Goal: Task Accomplishment & Management: Complete application form

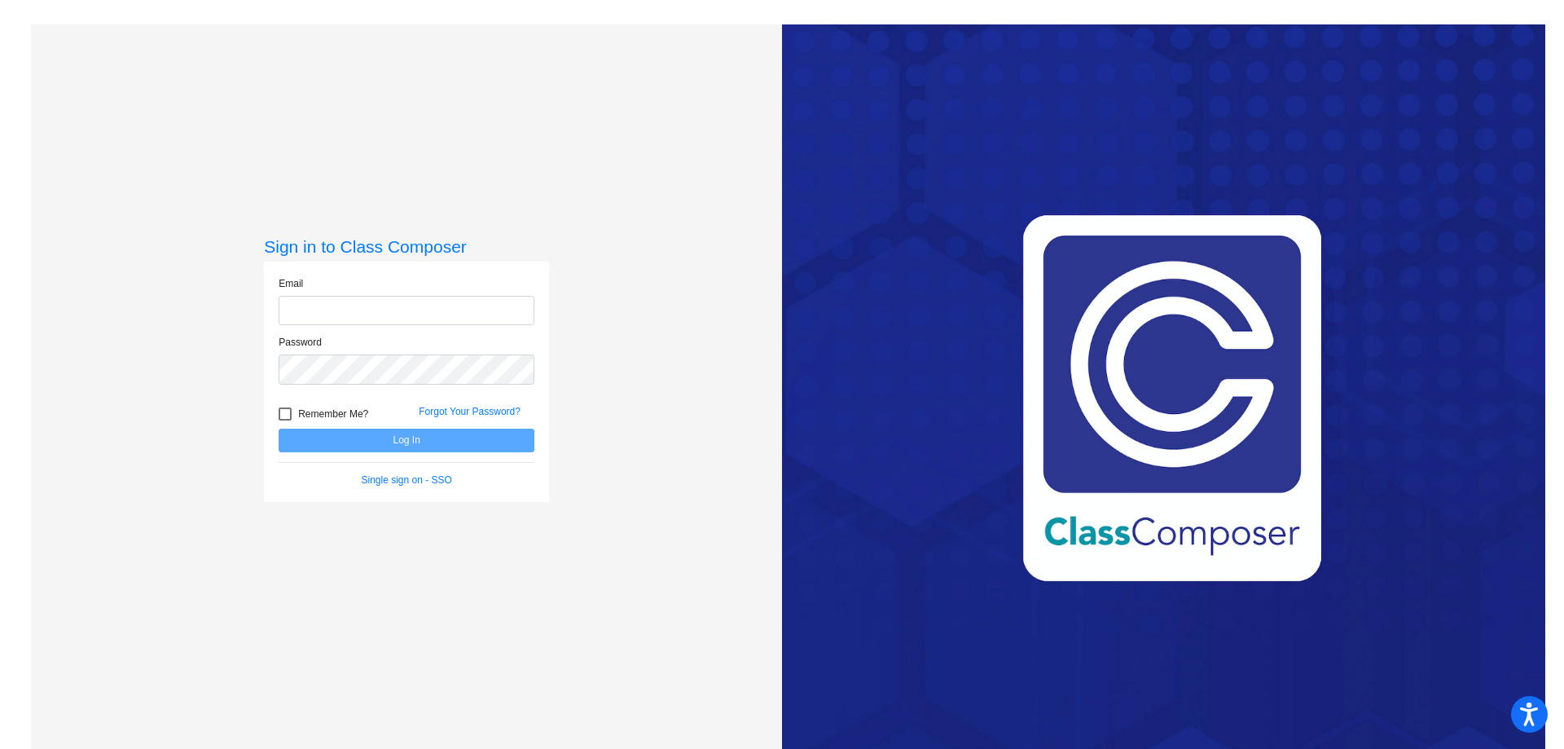
click at [401, 319] on input "email" at bounding box center [407, 311] width 256 height 30
type input "[EMAIL_ADDRESS][DOMAIN_NAME]"
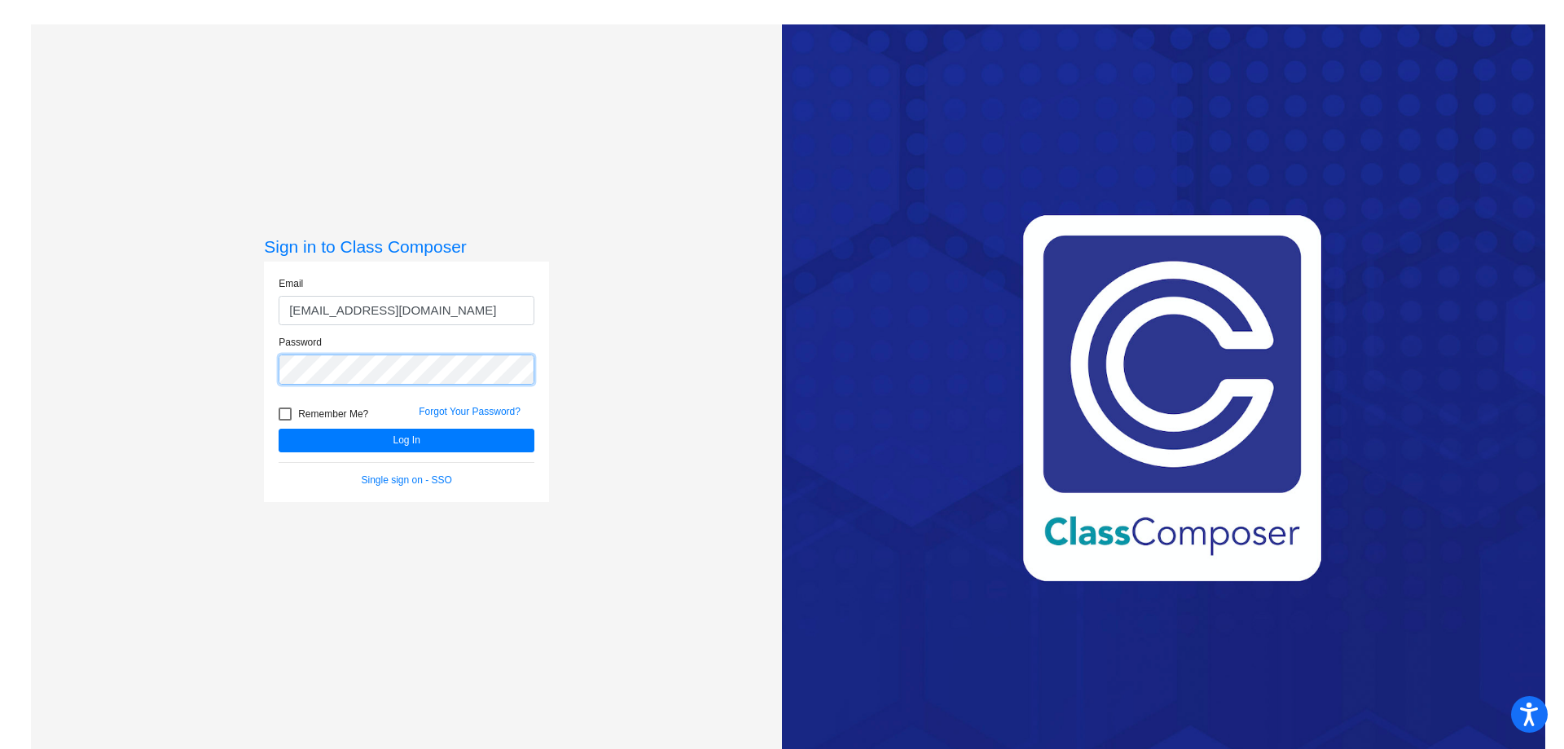
click at [279, 429] on button "Log In" at bounding box center [407, 441] width 256 height 24
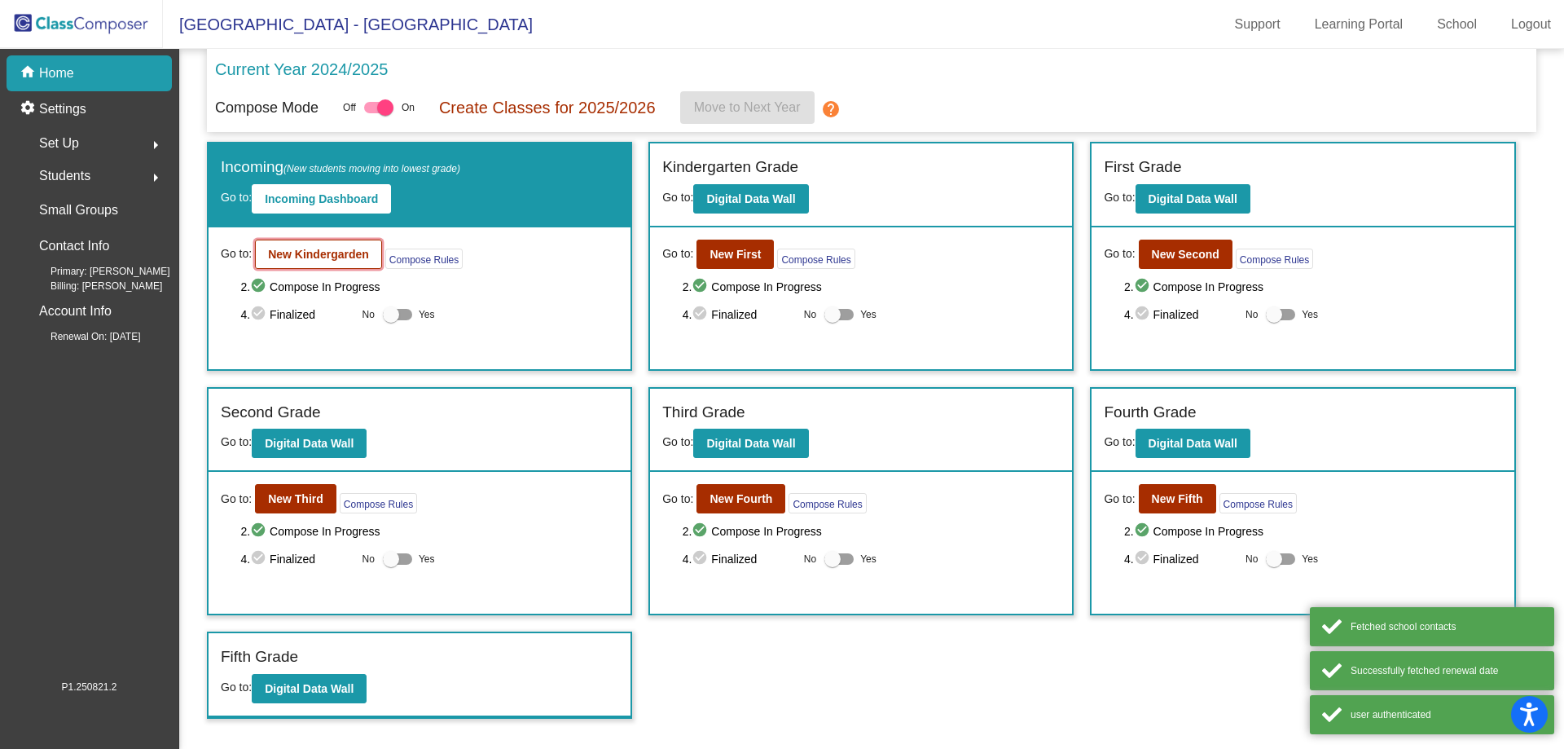
click at [311, 249] on b "New Kindergarden" at bounding box center [318, 254] width 101 height 13
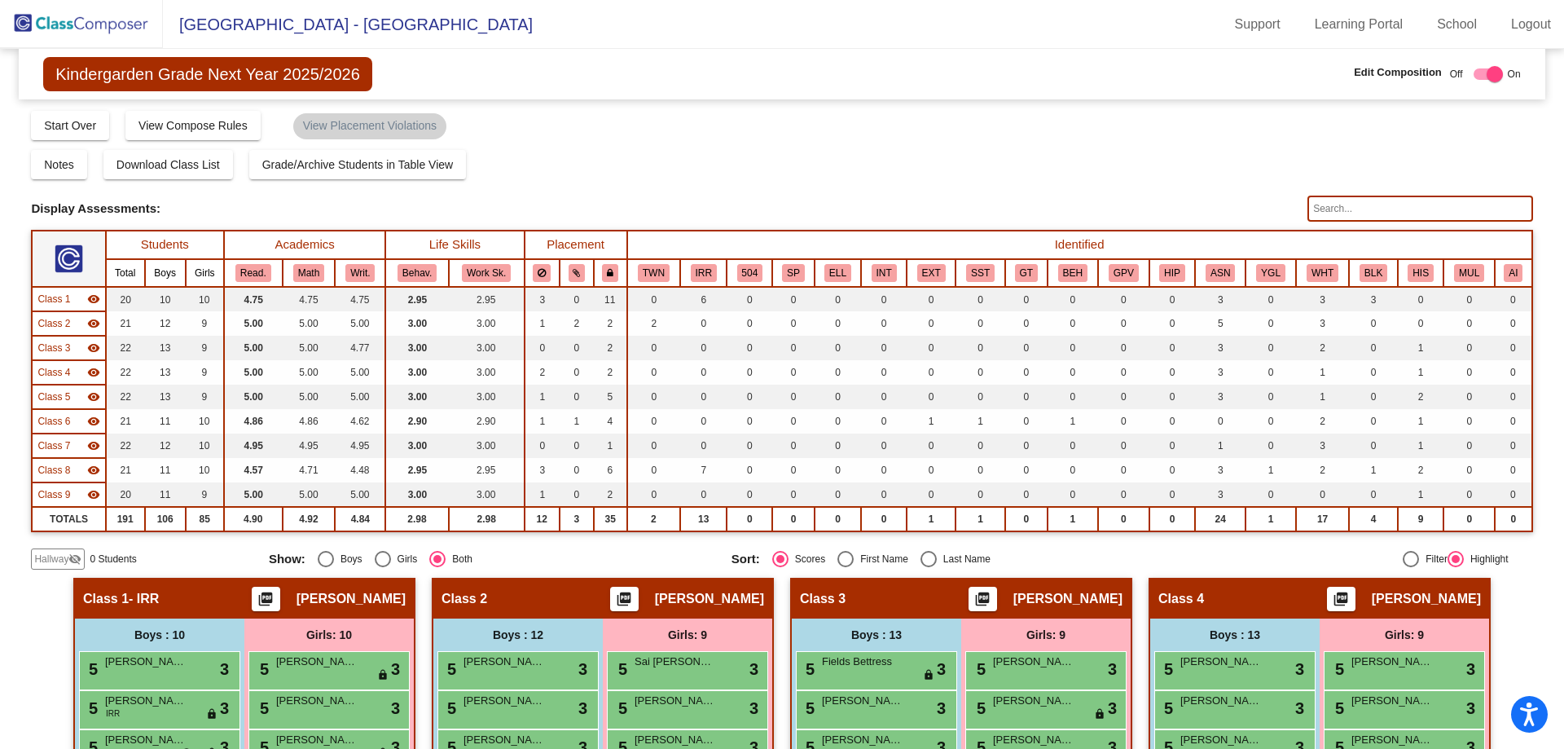
click at [43, 557] on span "Hallway" at bounding box center [51, 559] width 34 height 15
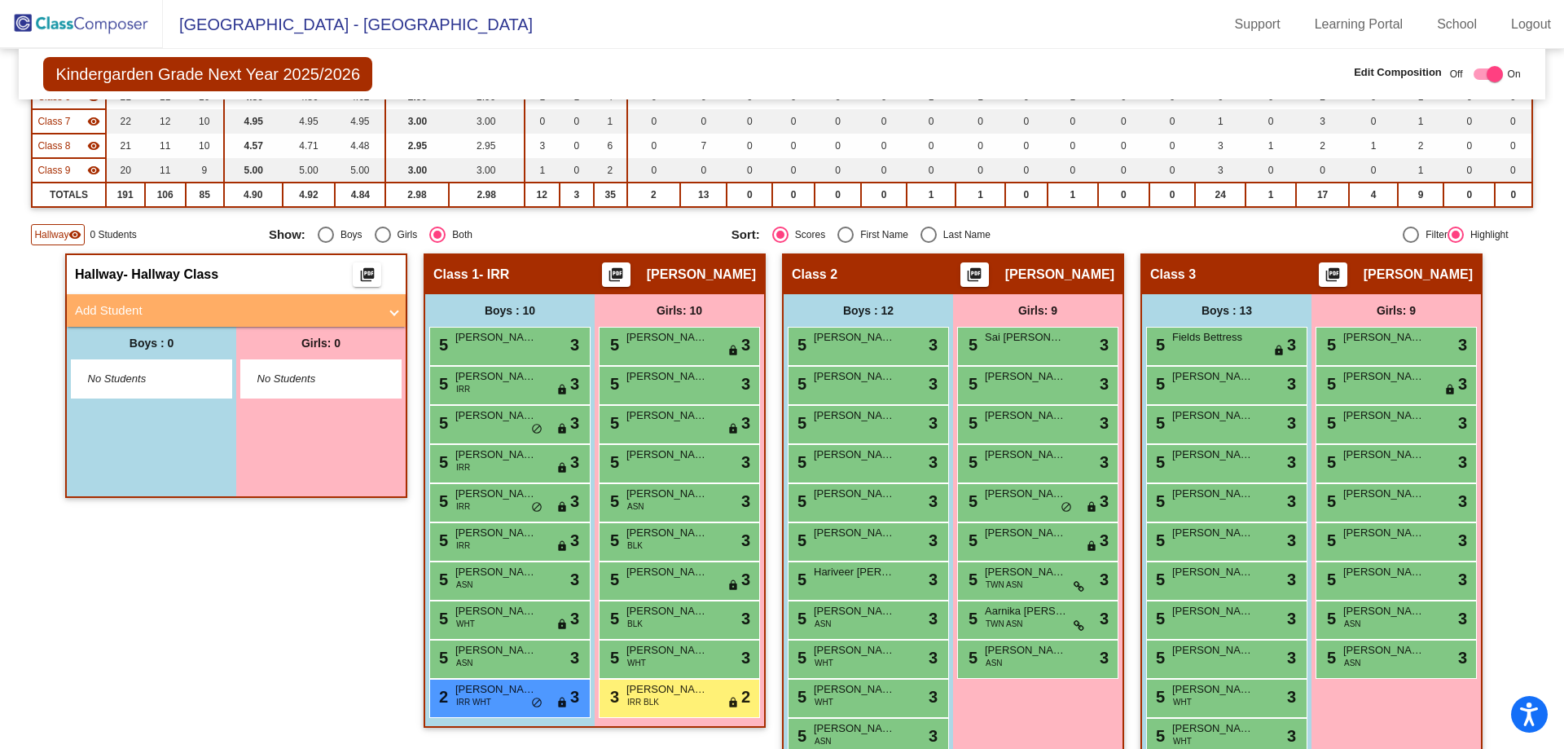
scroll to position [326, 0]
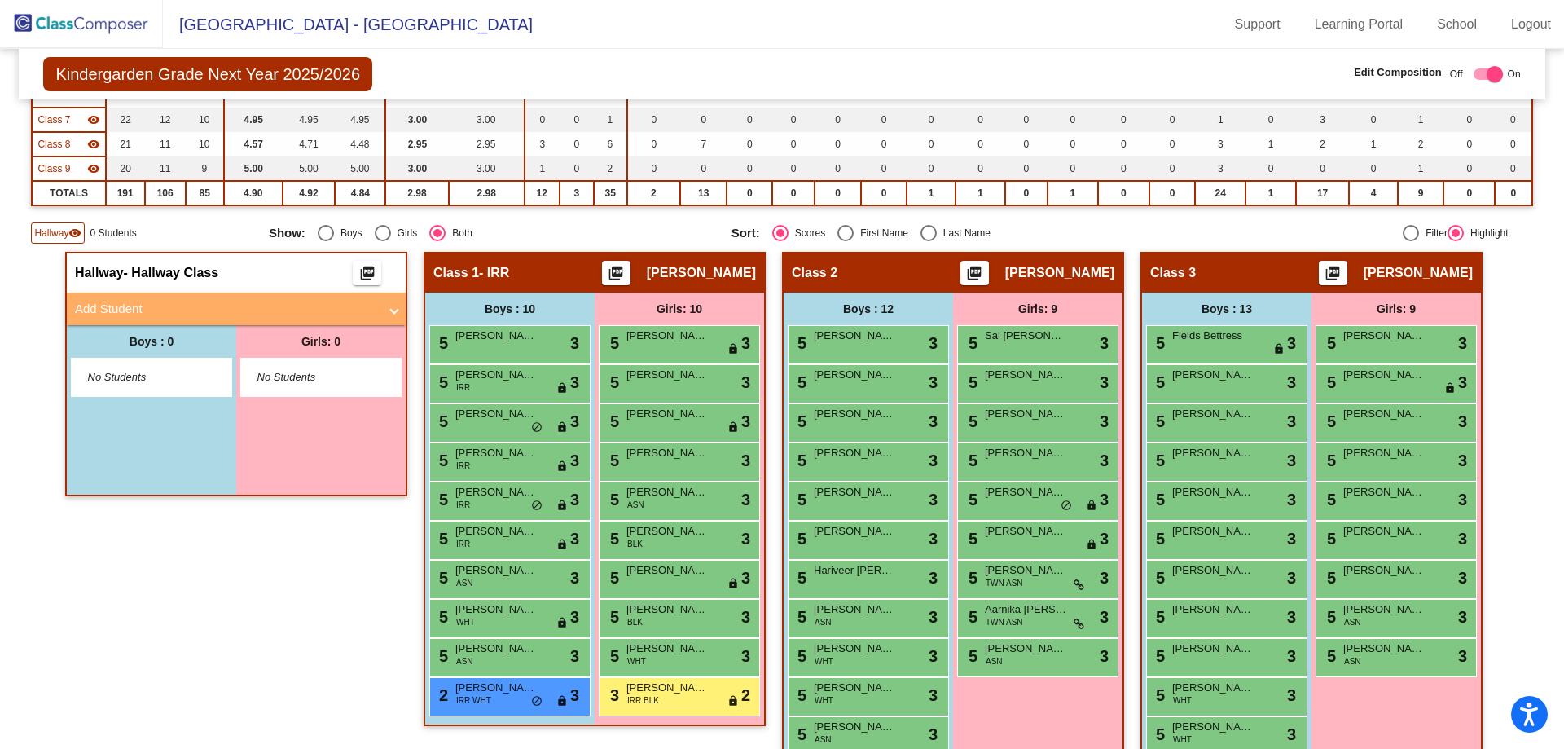
click at [210, 296] on mat-expansion-panel-header "Add Student" at bounding box center [236, 309] width 339 height 33
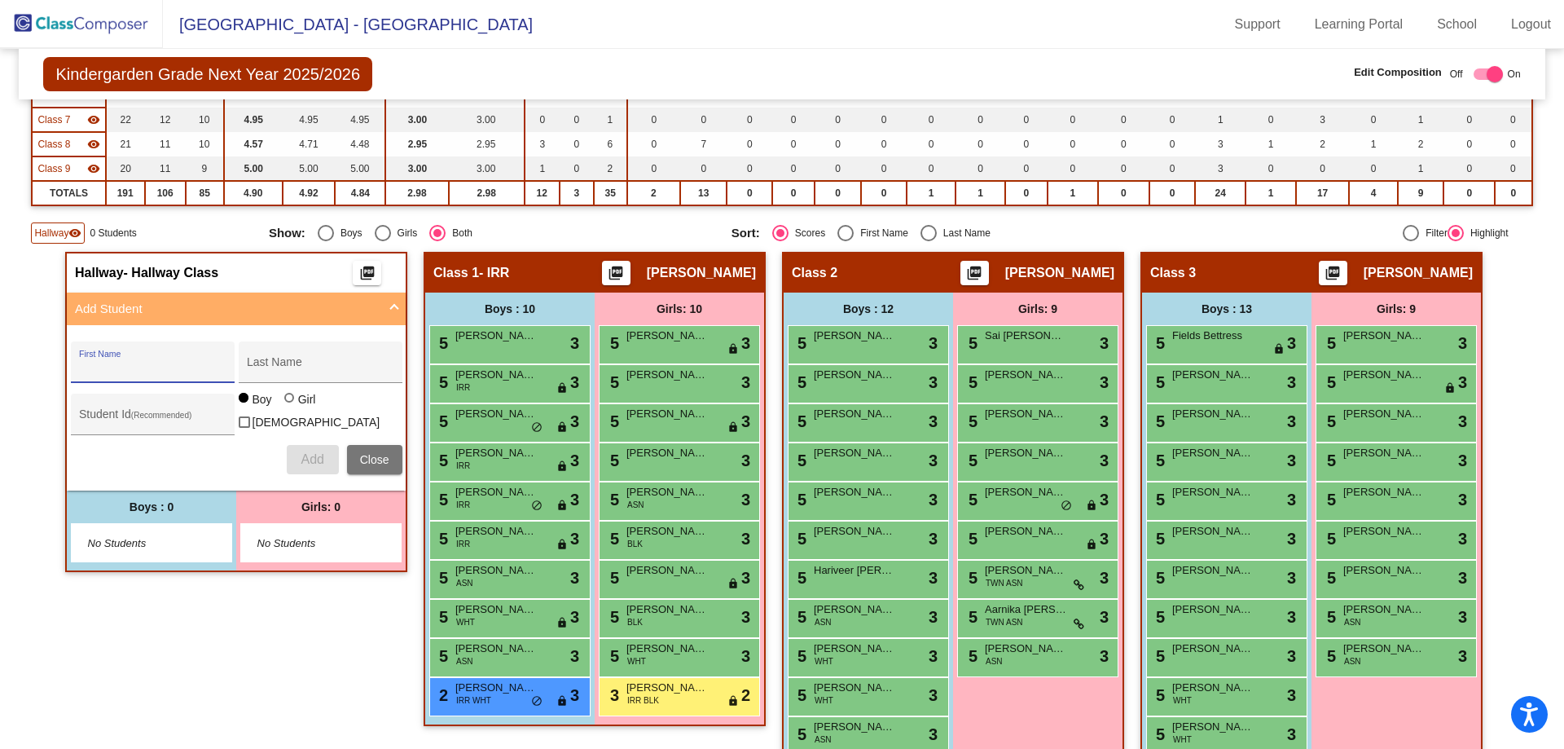
click at [152, 368] on input "First Name" at bounding box center [152, 368] width 147 height 13
type input "[PERSON_NAME]"
drag, startPoint x: 126, startPoint y: 425, endPoint x: 112, endPoint y: 407, distance: 22.7
click at [125, 425] on div "Student Id (Recommended)" at bounding box center [152, 418] width 147 height 33
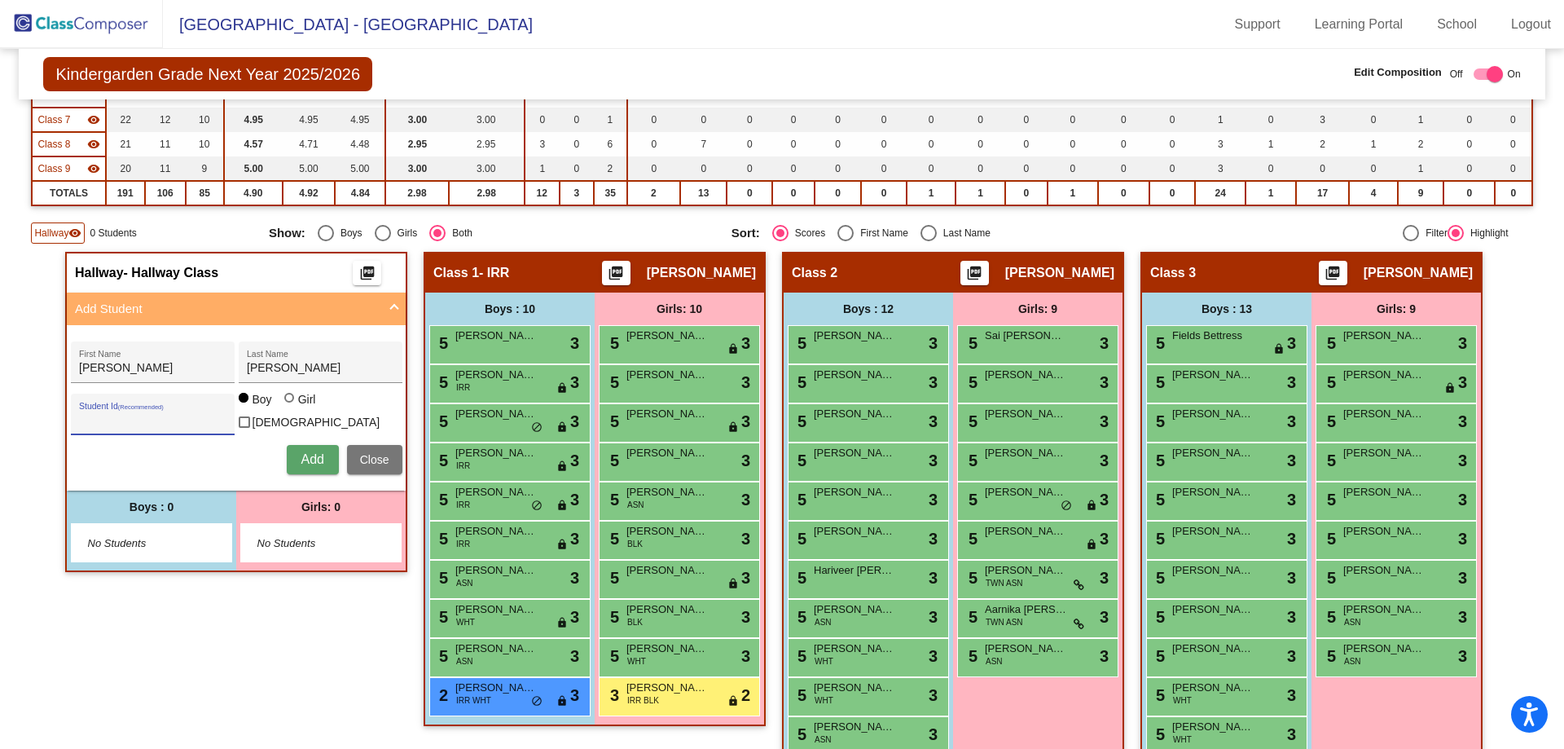
paste input "208012"
type input "208012"
click at [296, 452] on button "Add" at bounding box center [313, 459] width 52 height 29
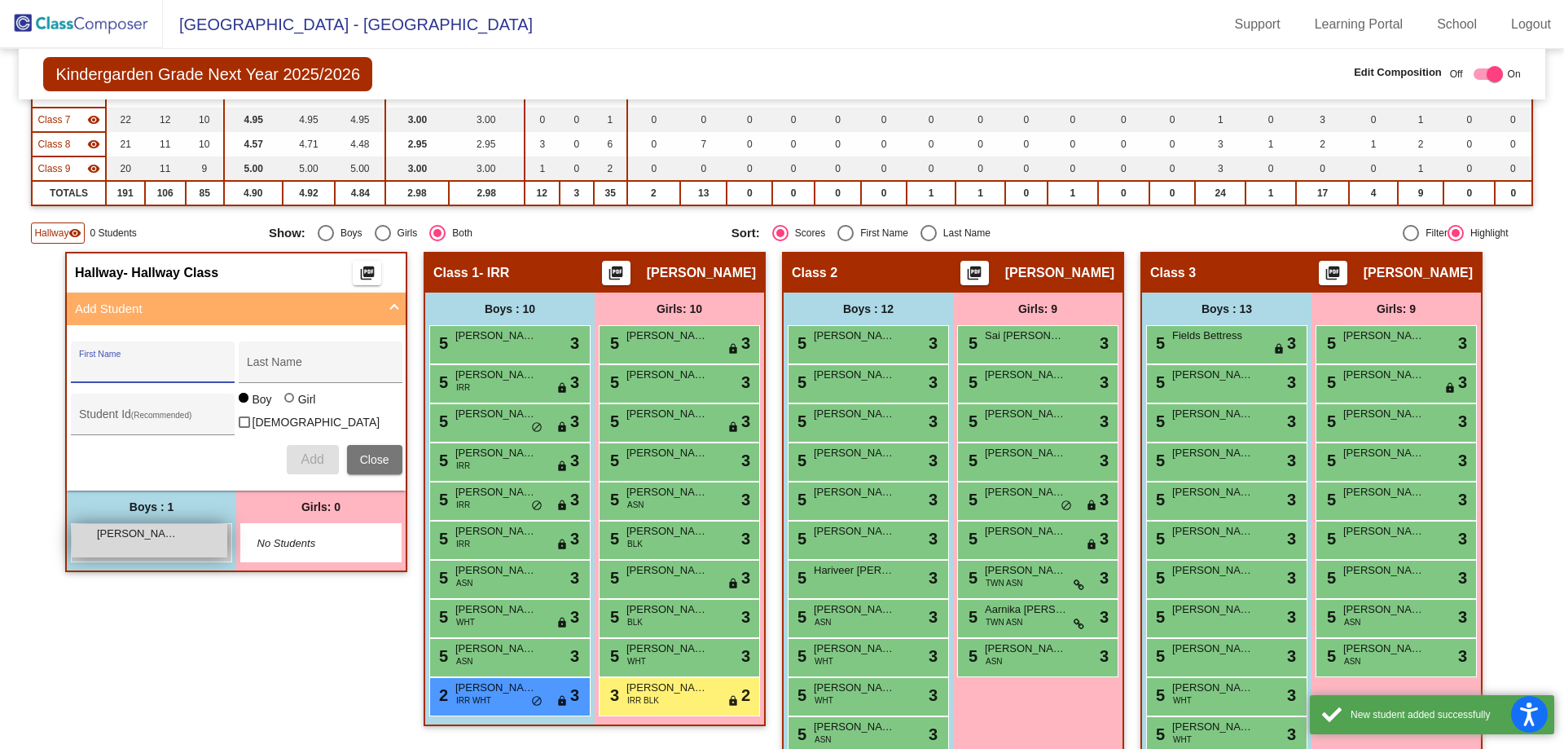
click at [127, 545] on div "[PERSON_NAME] lock do_not_disturb_alt" at bounding box center [150, 540] width 156 height 33
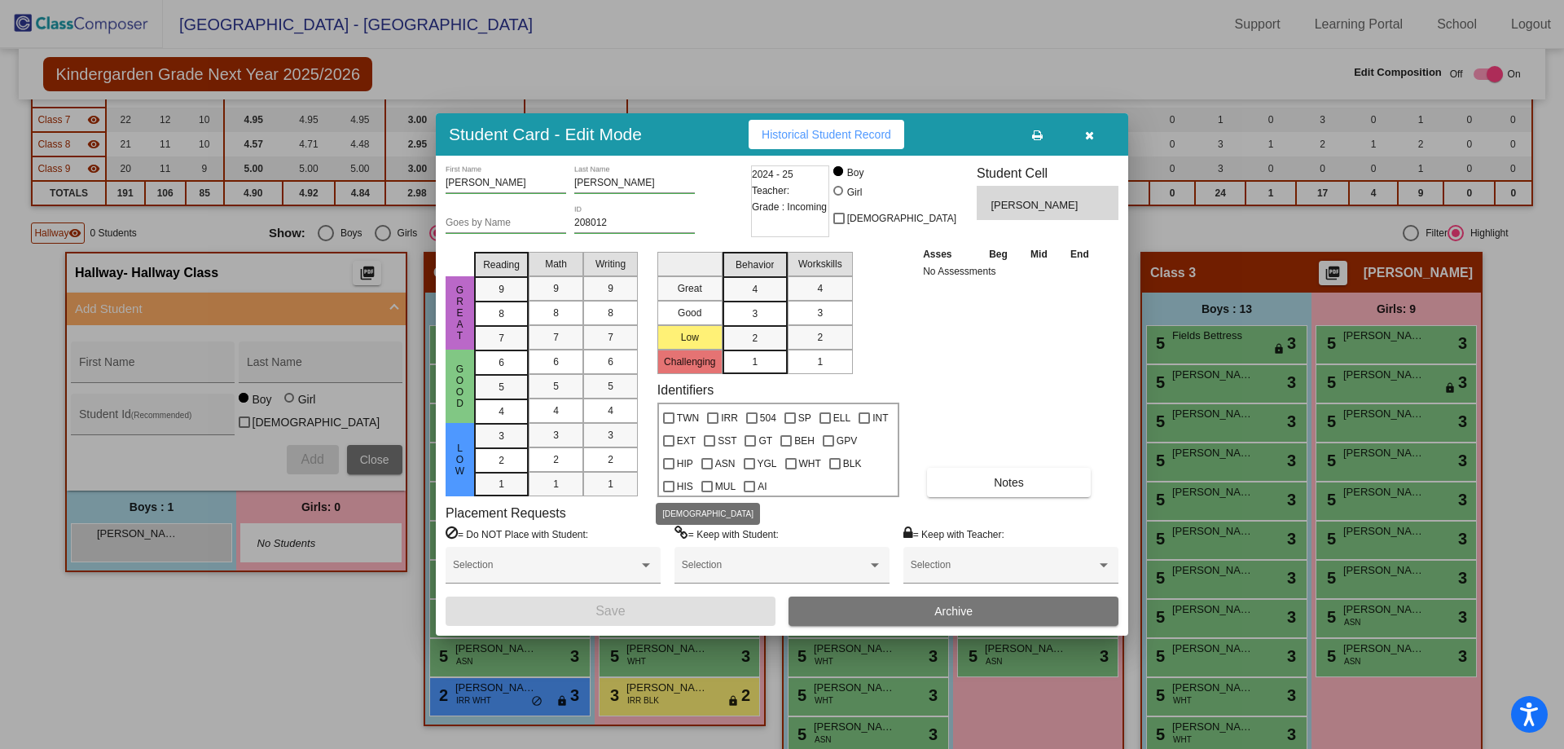
click at [673, 486] on div at bounding box center [668, 486] width 11 height 11
click at [669, 492] on input "HIS" at bounding box center [668, 492] width 1 height 1
checkbox input "true"
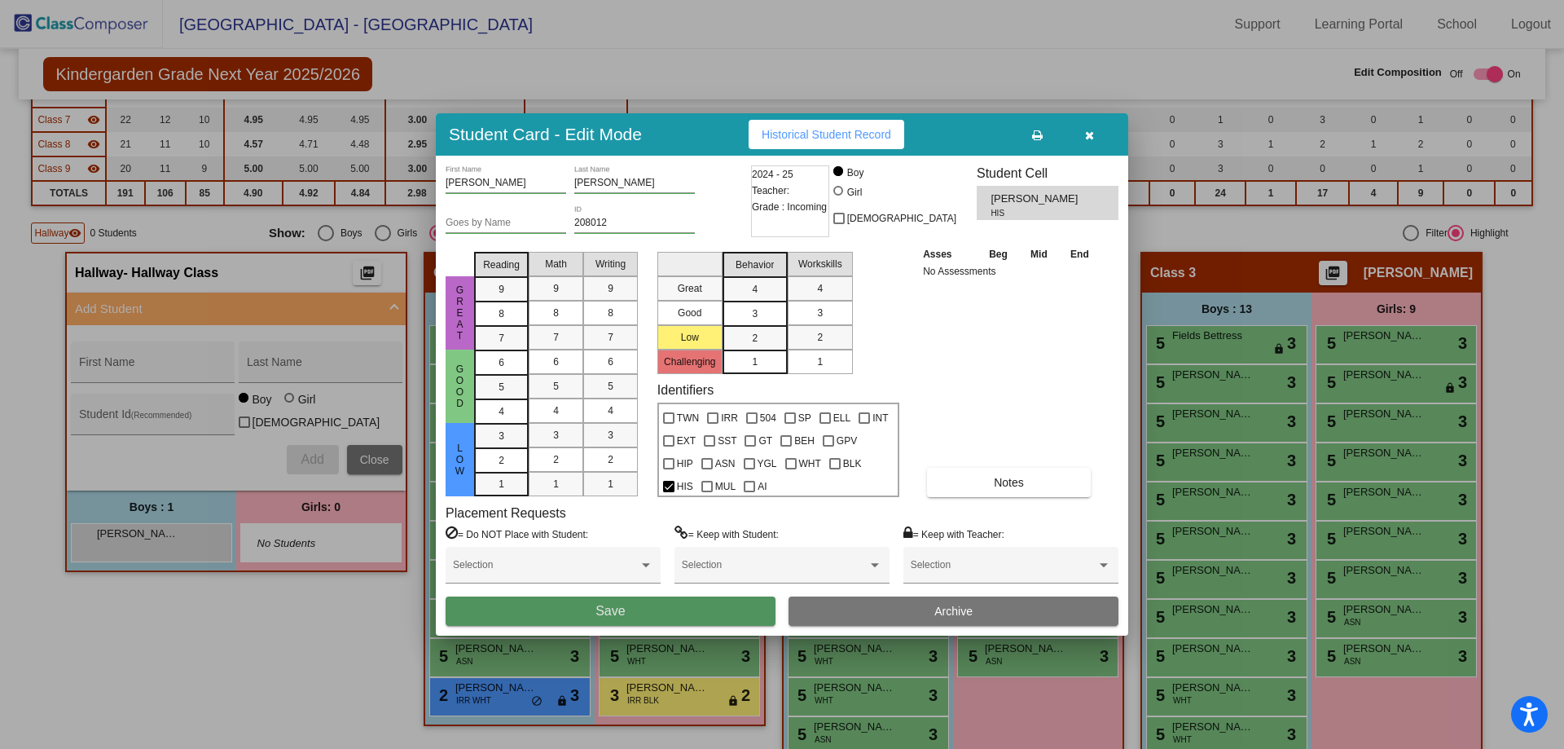
click at [665, 614] on button "Save" at bounding box center [611, 610] width 330 height 29
